Goal: Book appointment/travel/reservation

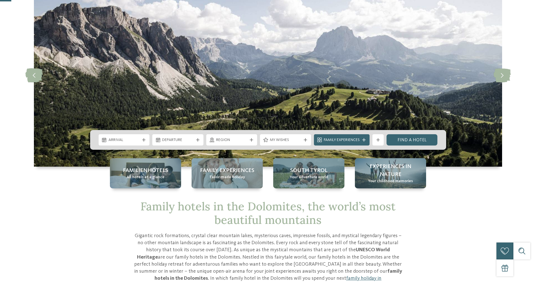
scroll to position [56, 0]
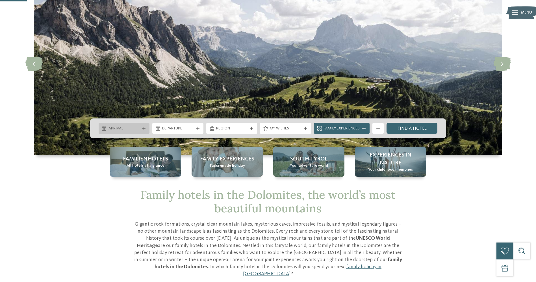
click at [142, 127] on icon at bounding box center [143, 128] width 3 height 3
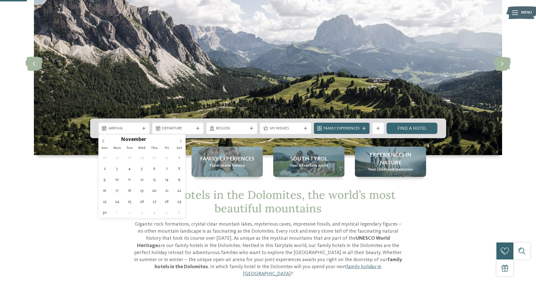
click at [178, 141] on span at bounding box center [181, 140] width 10 height 10
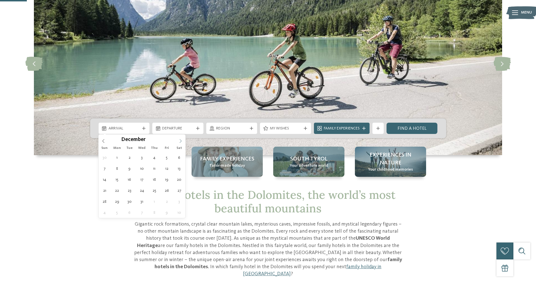
type input "****"
click at [178, 141] on span at bounding box center [181, 140] width 10 height 10
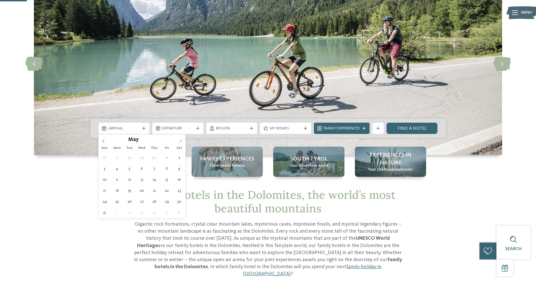
click at [178, 141] on span at bounding box center [181, 140] width 10 height 10
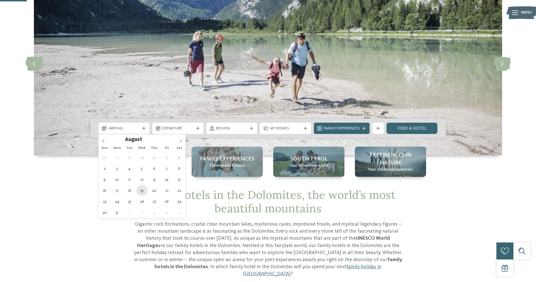
type div "19.08.2026"
type input "****"
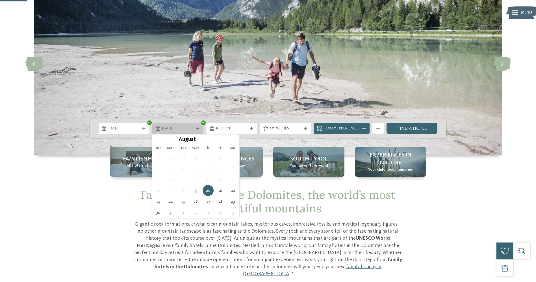
click at [173, 129] on span "20.08.2026" at bounding box center [177, 129] width 31 height 6
click at [234, 138] on span at bounding box center [235, 140] width 10 height 10
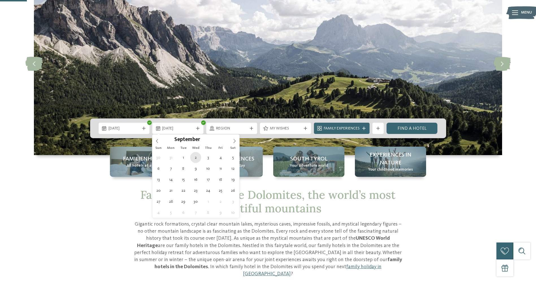
type div "02.09.2026"
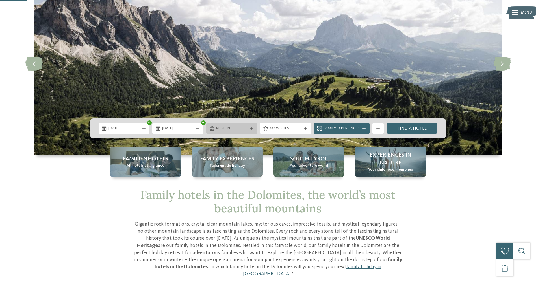
click at [252, 128] on icon at bounding box center [251, 128] width 3 height 3
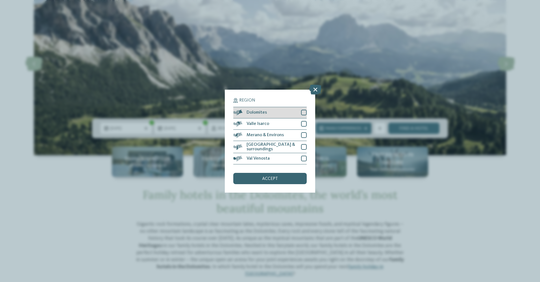
click at [304, 112] on div at bounding box center [304, 113] width 6 height 6
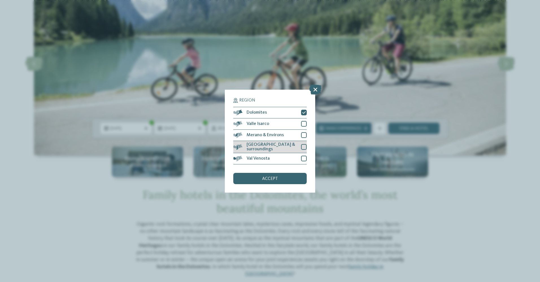
click at [304, 147] on div at bounding box center [304, 147] width 6 height 6
click at [305, 136] on div at bounding box center [304, 135] width 6 height 6
click at [304, 123] on div at bounding box center [304, 124] width 6 height 6
click at [305, 158] on div at bounding box center [304, 159] width 6 height 6
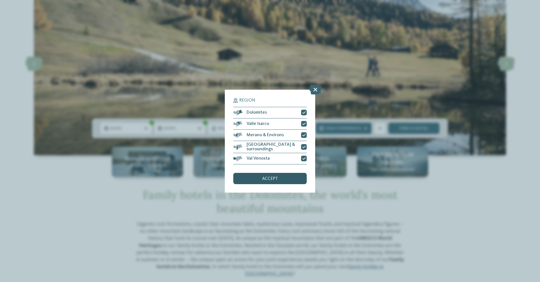
click at [285, 181] on div "accept" at bounding box center [269, 178] width 73 height 11
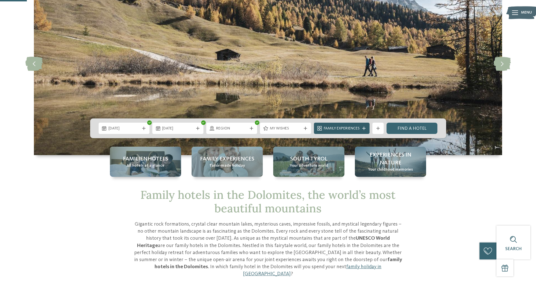
click at [365, 128] on icon at bounding box center [363, 128] width 3 height 3
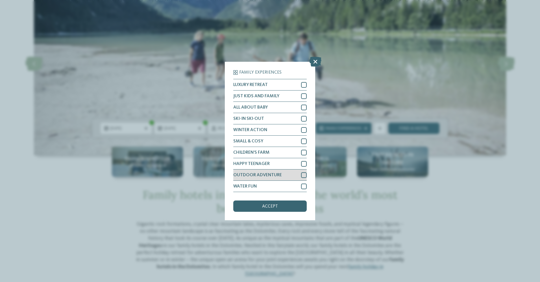
click at [305, 176] on div at bounding box center [304, 176] width 6 height 6
click at [304, 188] on div at bounding box center [304, 187] width 6 height 6
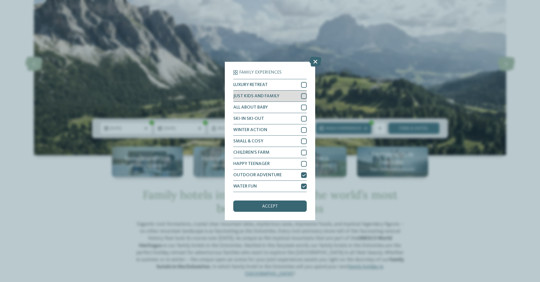
click at [303, 95] on div at bounding box center [304, 96] width 6 height 6
click at [271, 203] on div "accept" at bounding box center [269, 206] width 73 height 11
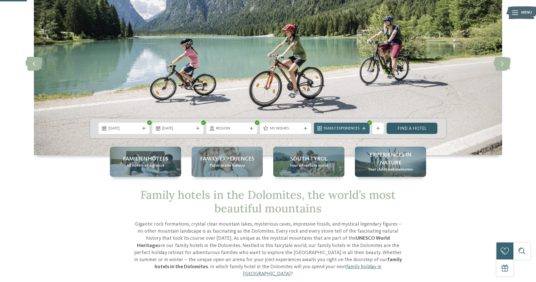
click at [412, 128] on link "Find a hotel" at bounding box center [411, 128] width 51 height 11
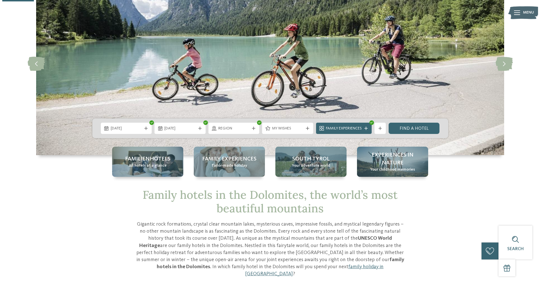
scroll to position [85, 0]
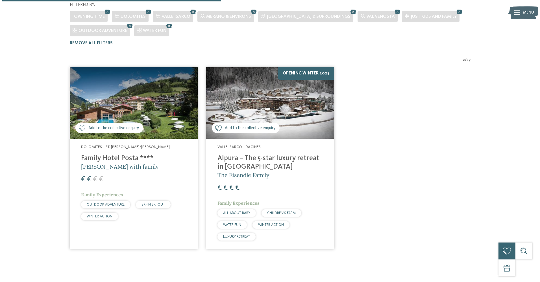
scroll to position [158, 0]
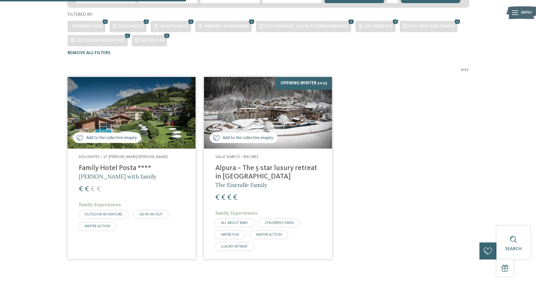
click at [271, 164] on h4 "Alpura – The 5-star luxury retreat in [GEOGRAPHIC_DATA]" at bounding box center [267, 172] width 105 height 17
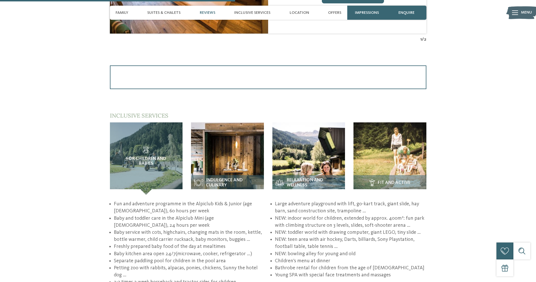
scroll to position [791, 0]
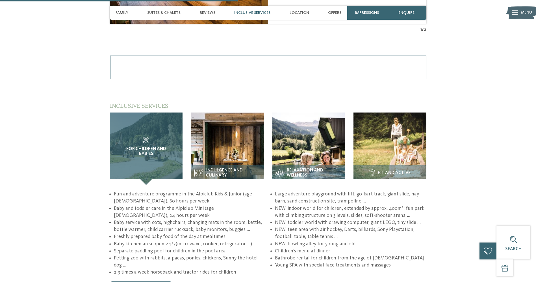
click at [176, 137] on div "For children and babies" at bounding box center [146, 149] width 73 height 73
click at [168, 149] on div "For children and babies" at bounding box center [146, 149] width 73 height 73
click at [171, 149] on div "For children and babies" at bounding box center [146, 149] width 73 height 73
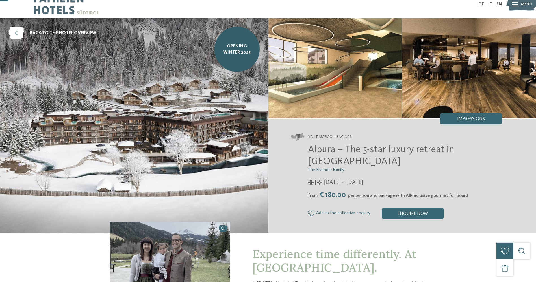
scroll to position [0, 0]
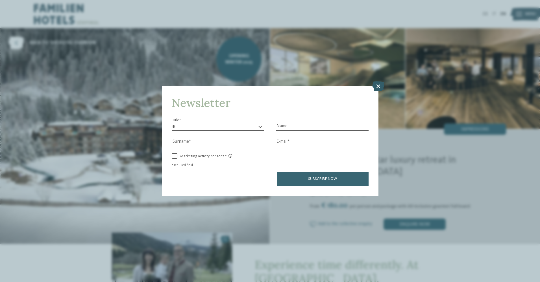
click at [376, 86] on icon at bounding box center [378, 86] width 12 height 10
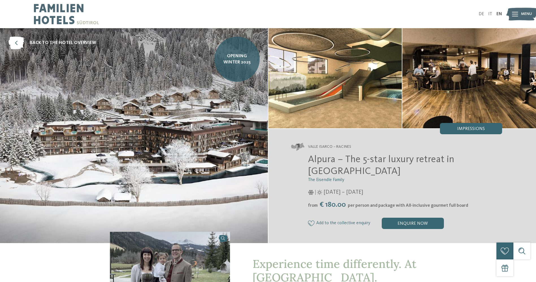
click at [236, 68] on link "Opening winter 2025" at bounding box center [236, 59] width 45 height 45
click at [54, 9] on img at bounding box center [66, 14] width 65 height 28
click at [62, 7] on img at bounding box center [66, 14] width 65 height 28
